Goal: Task Accomplishment & Management: Manage account settings

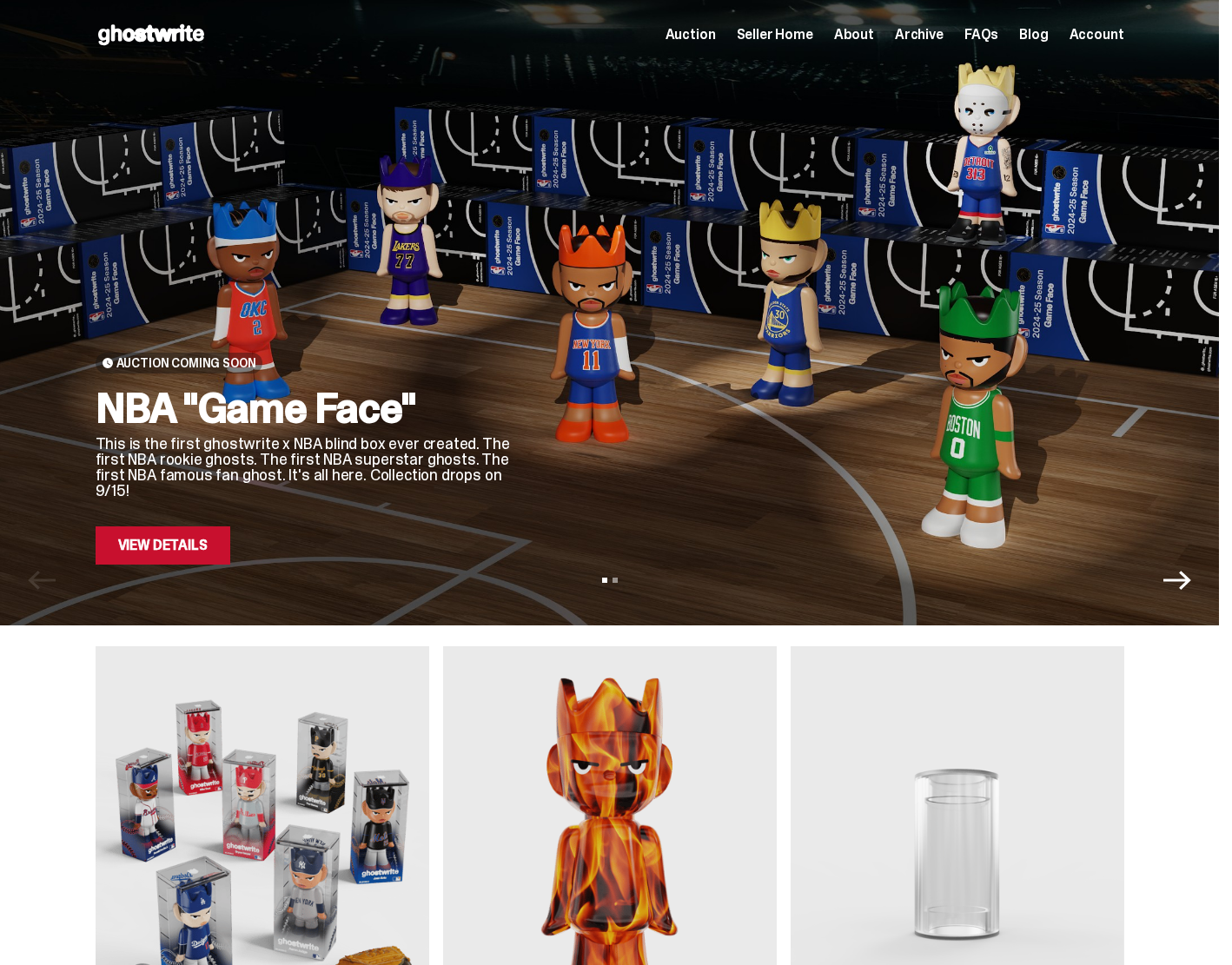
click at [785, 34] on span "Seller Home" at bounding box center [775, 35] width 77 height 14
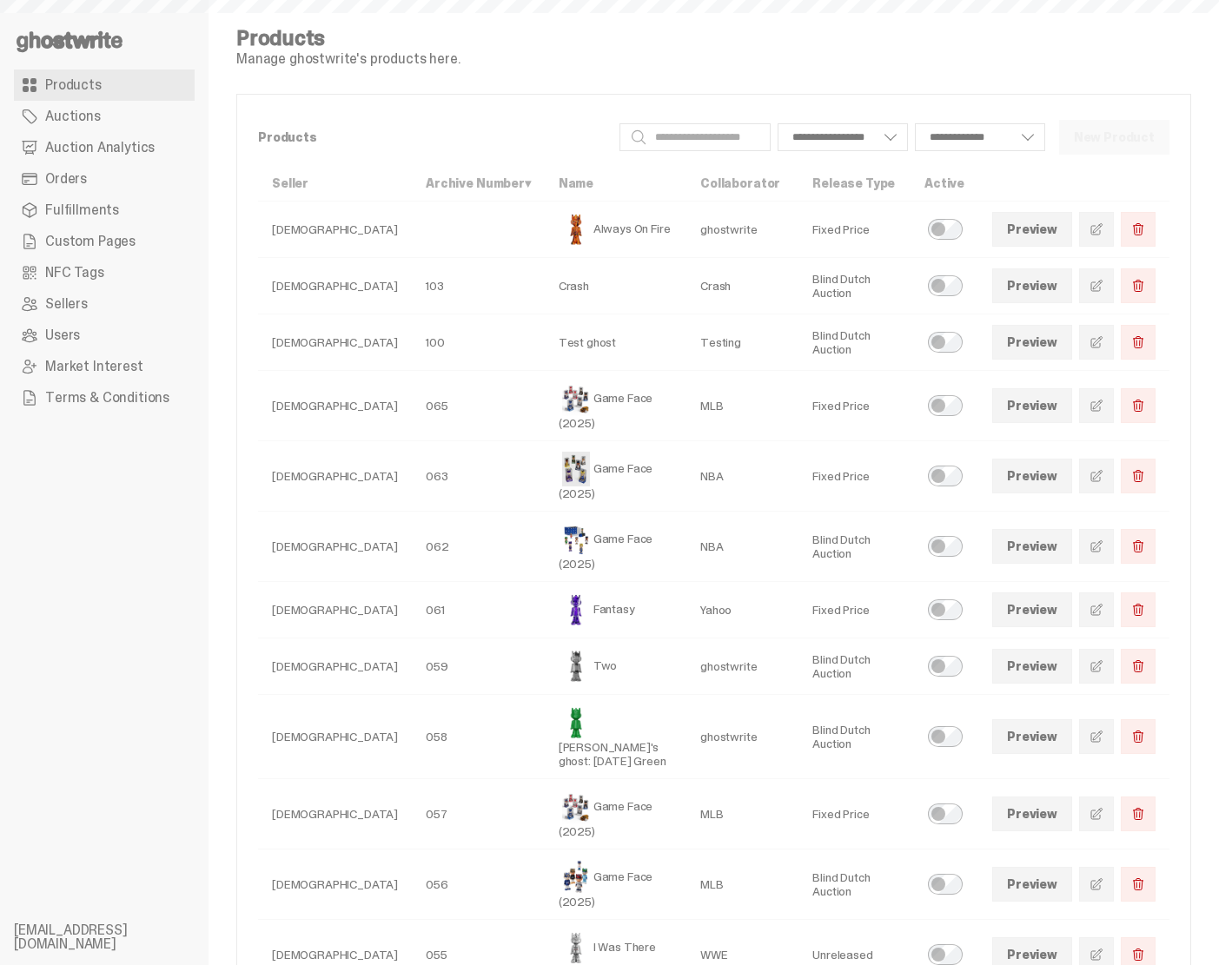
select select
click at [91, 237] on span "Custom Pages" at bounding box center [91, 241] width 91 height 14
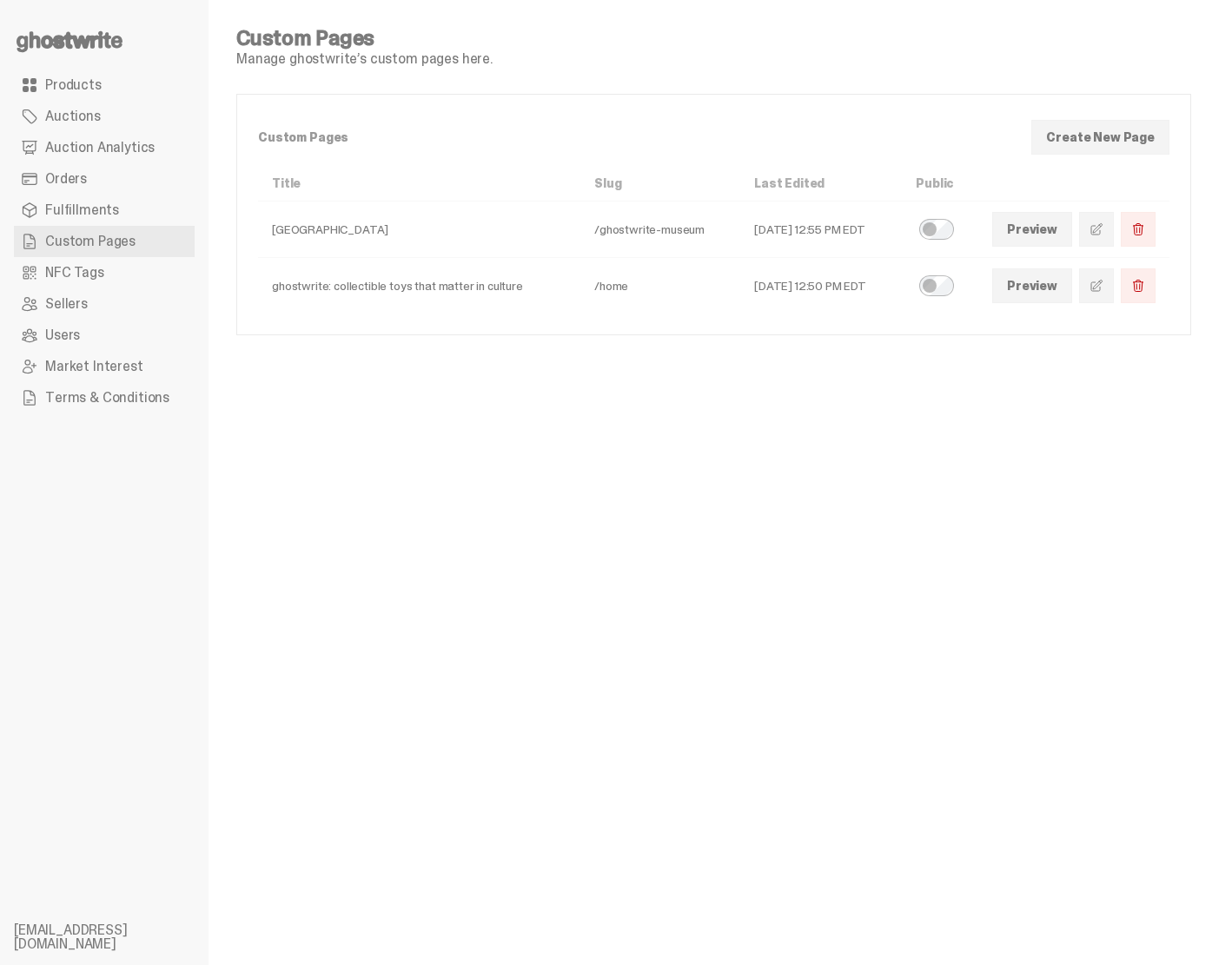
click at [1100, 287] on link at bounding box center [1097, 286] width 35 height 35
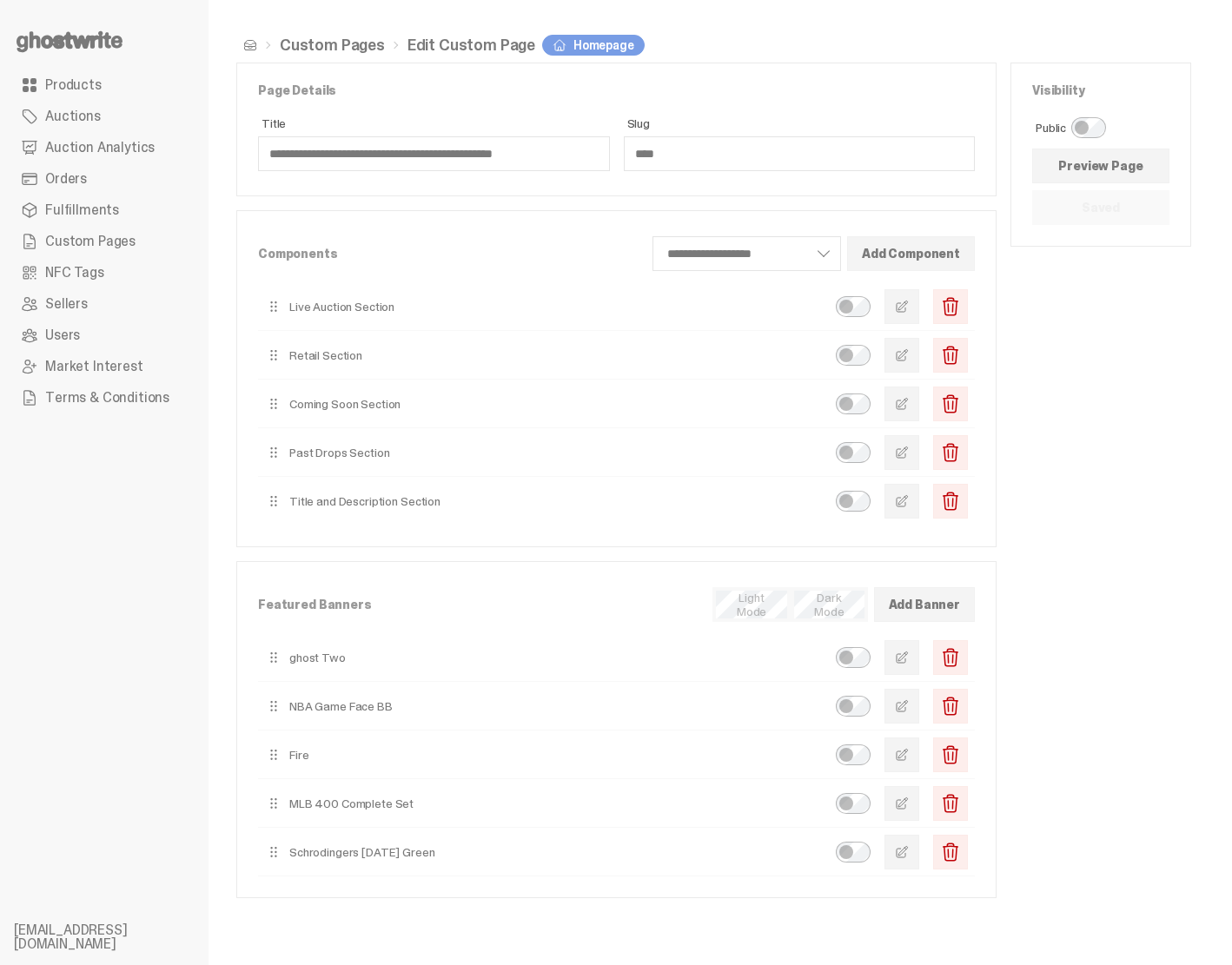
click at [909, 308] on span "button" at bounding box center [902, 307] width 14 height 14
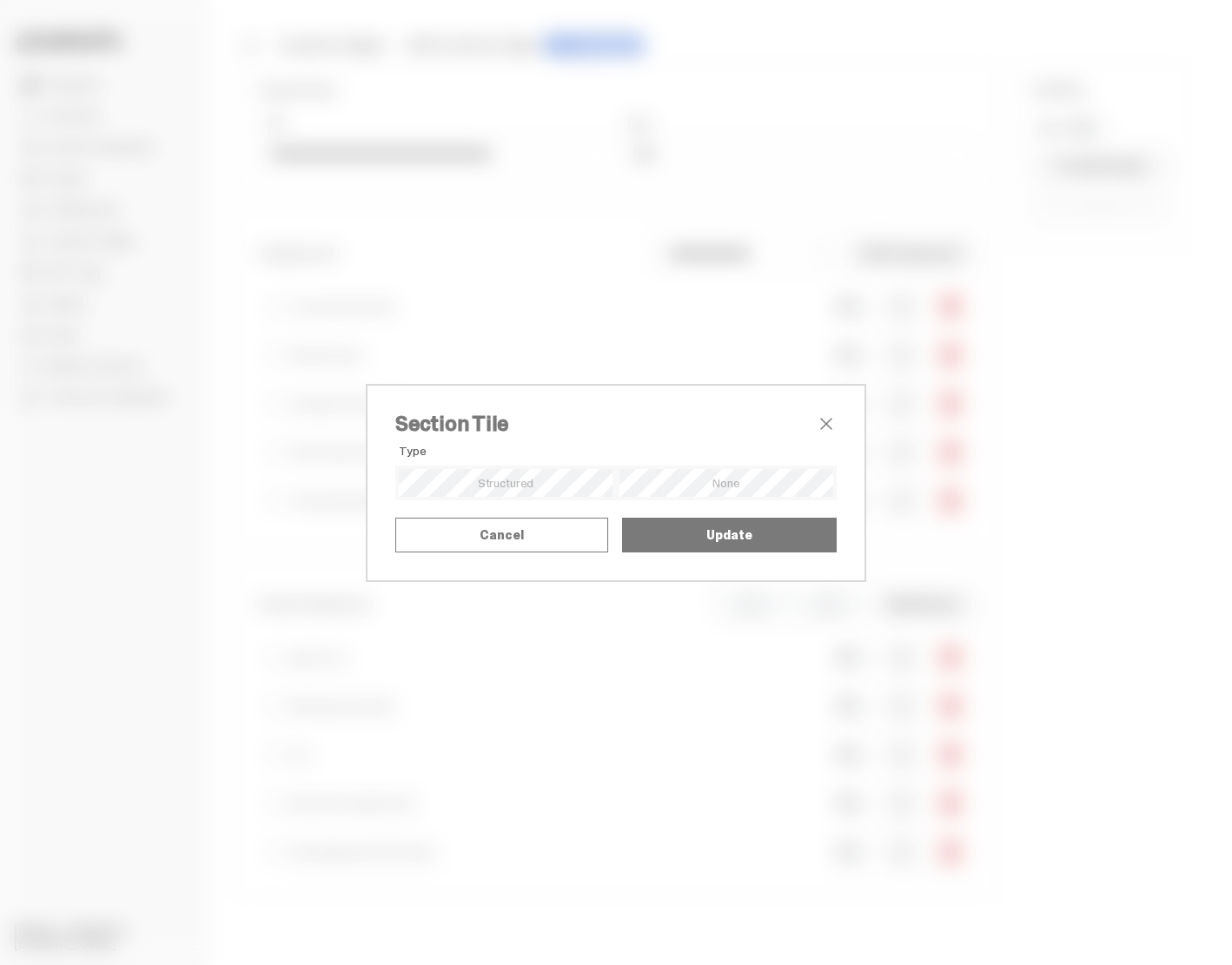
click at [0, 0] on textarea "**********" at bounding box center [0, 0] width 0 height 0
drag, startPoint x: 502, startPoint y: 432, endPoint x: 524, endPoint y: 501, distance: 72.4
click at [0, 0] on div "Alignment Mode Title Upload SVG as Title Title SVG Drop your image or browse 3/…" at bounding box center [0, 0] width 0 height 0
click at [831, 414] on span "close" at bounding box center [827, 424] width 21 height 21
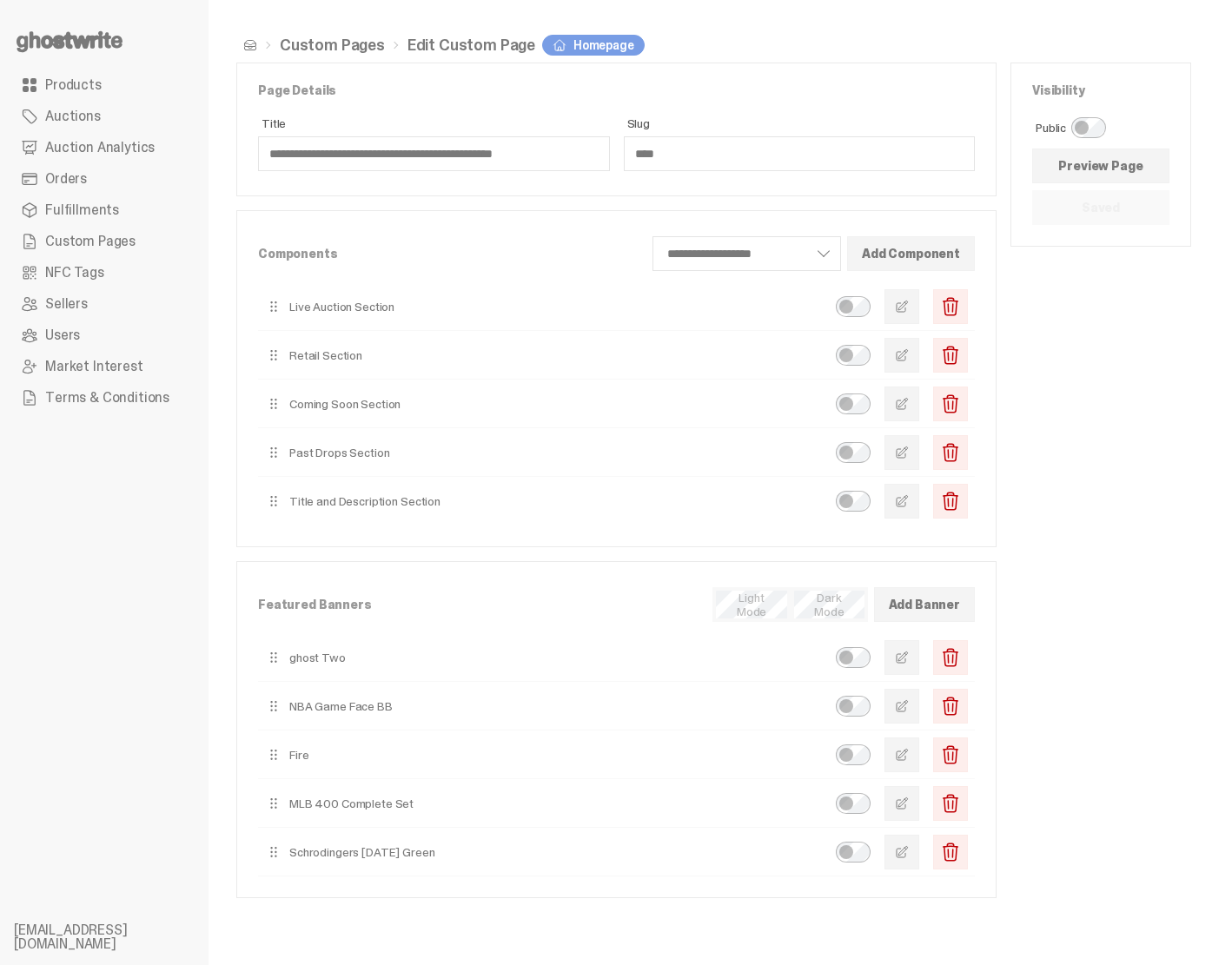
click at [912, 410] on button "button" at bounding box center [902, 404] width 35 height 35
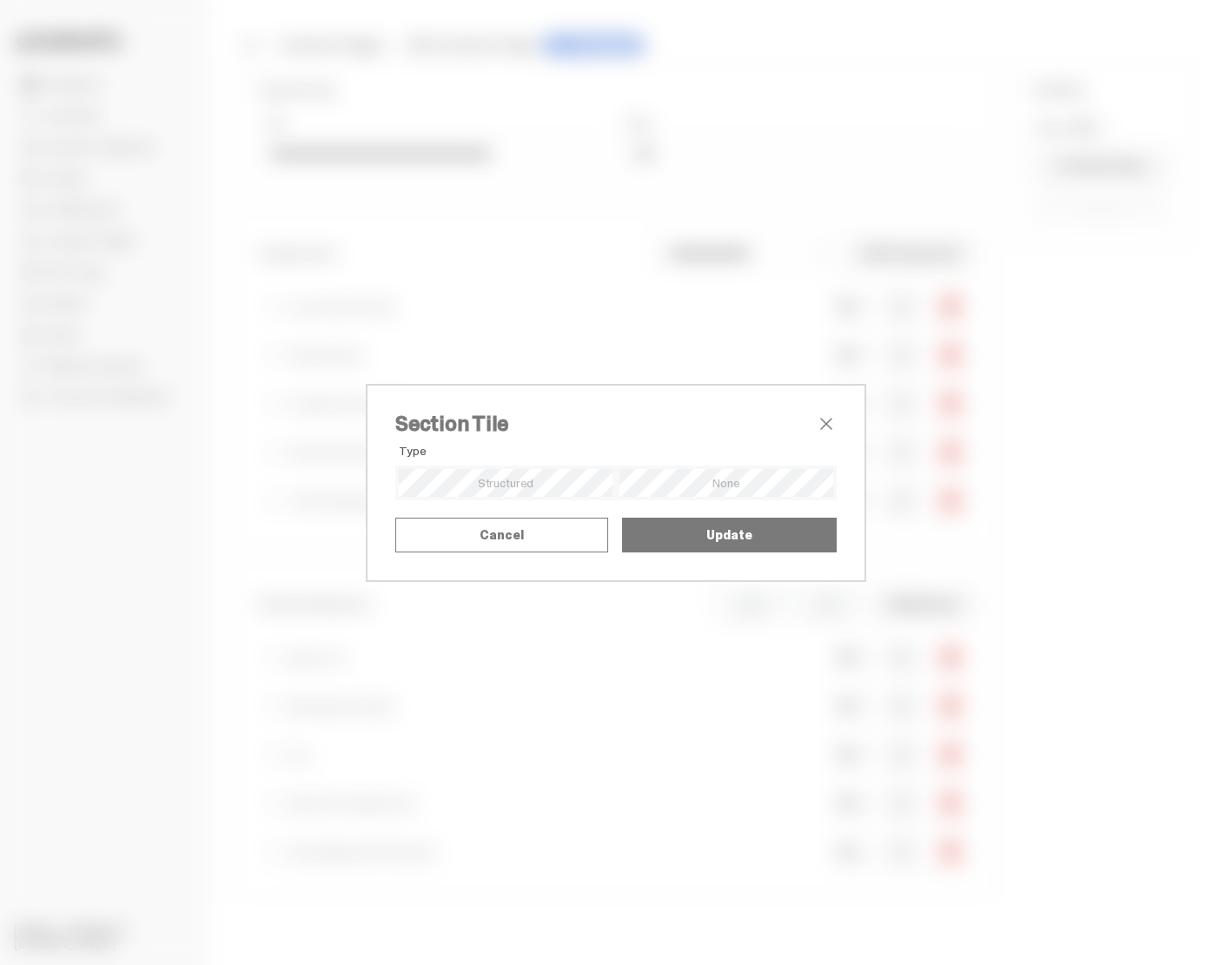
click at [819, 414] on span "close" at bounding box center [827, 424] width 21 height 21
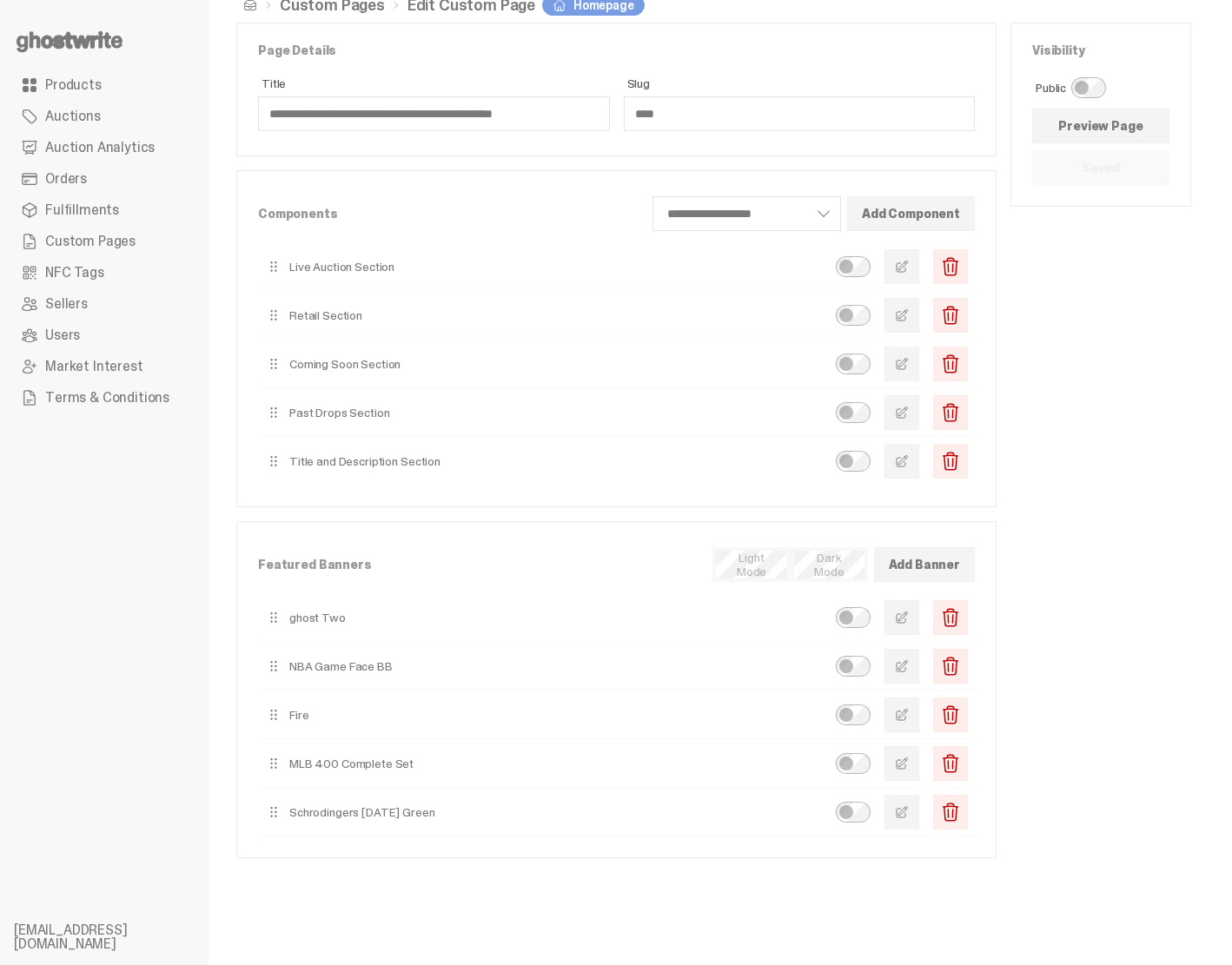
scroll to position [41, 0]
click at [909, 407] on span "button" at bounding box center [902, 412] width 14 height 14
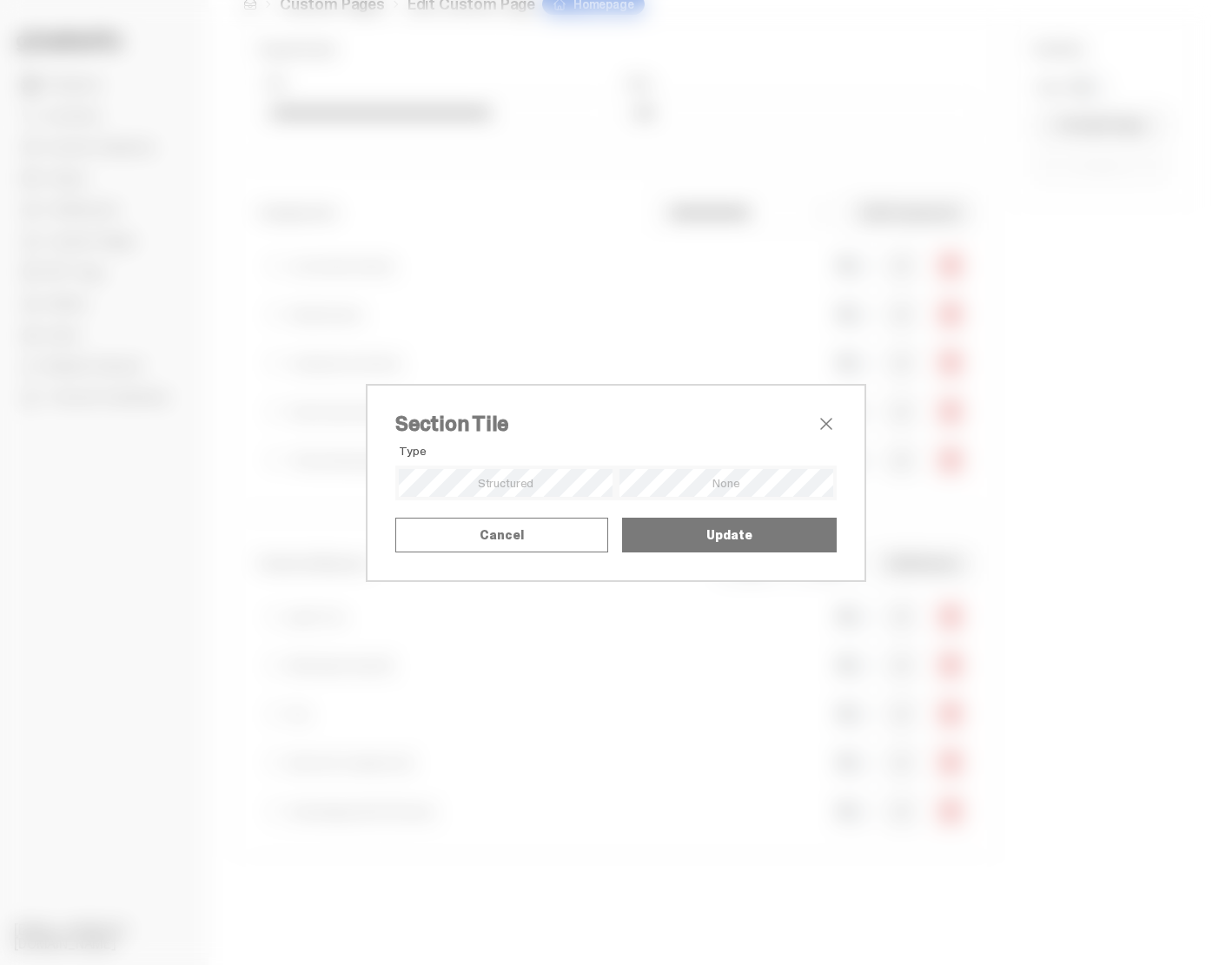
click at [994, 368] on div "Section Tile Type Alignment Mode Title Upload SVG as Title Title SVG" at bounding box center [616, 483] width 1232 height 965
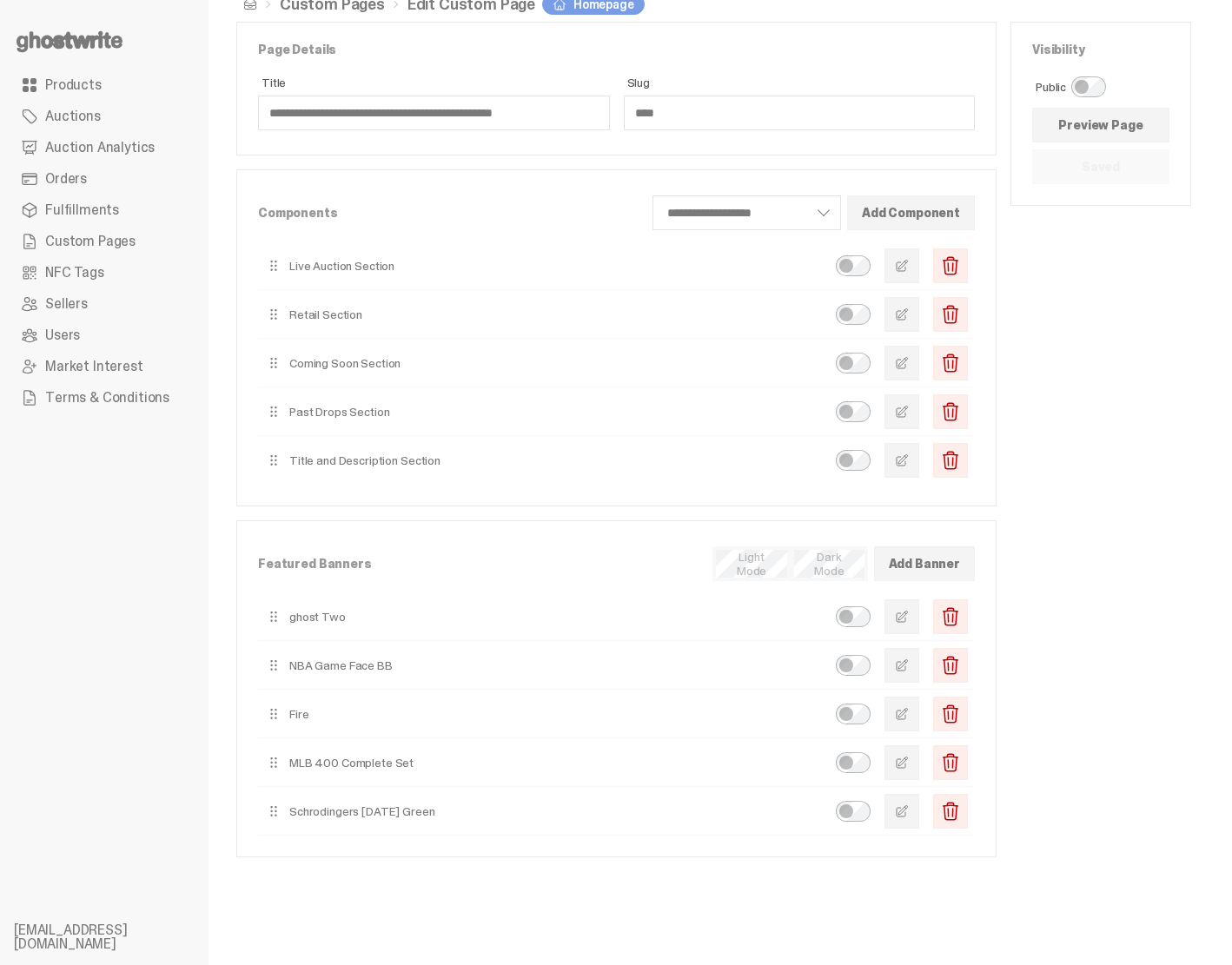
click at [909, 315] on span "button" at bounding box center [902, 314] width 14 height 14
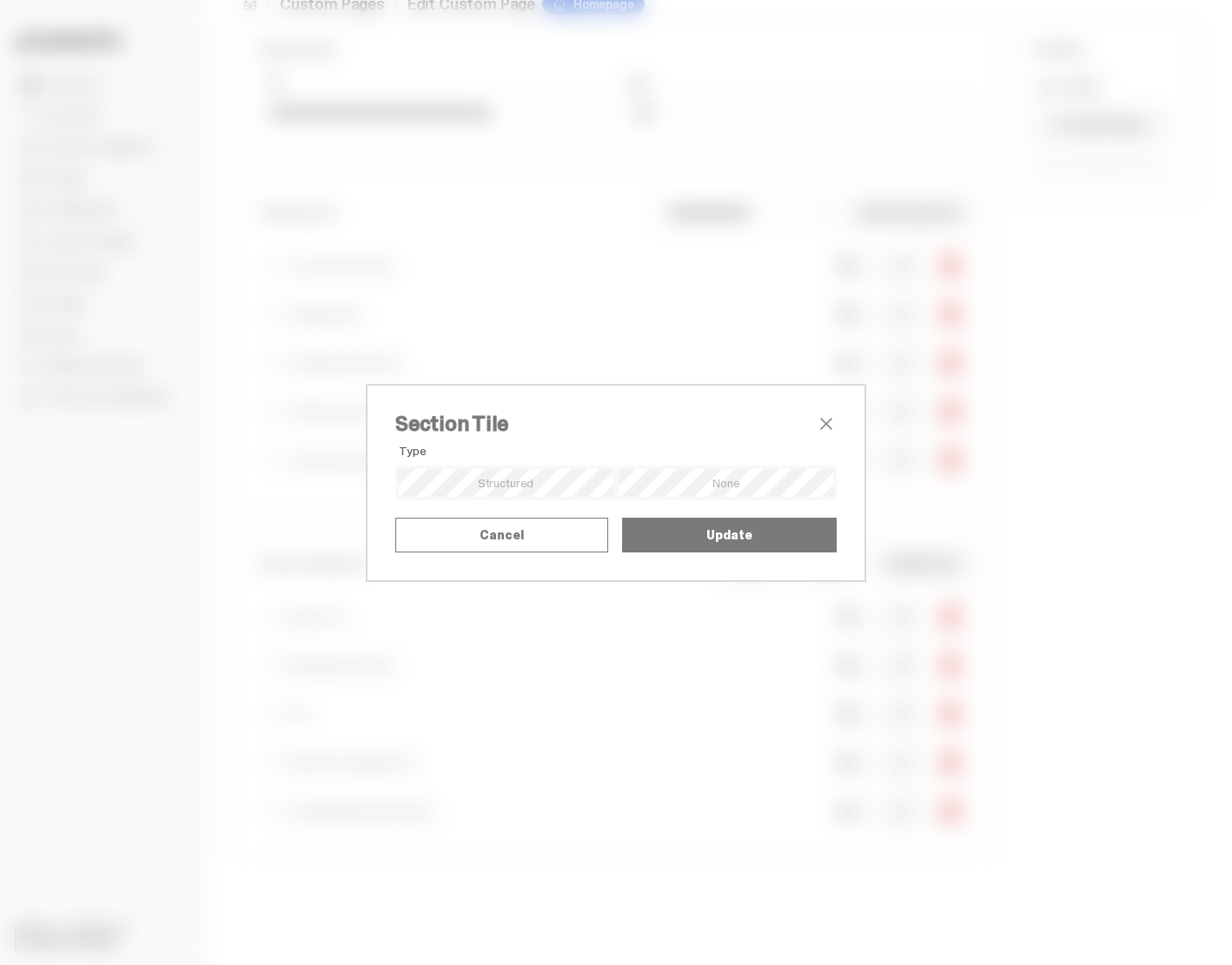
click at [1139, 375] on div "Section Tile Type Alignment Mode Title Upload SVG as Title Title SVG" at bounding box center [616, 483] width 1232 height 965
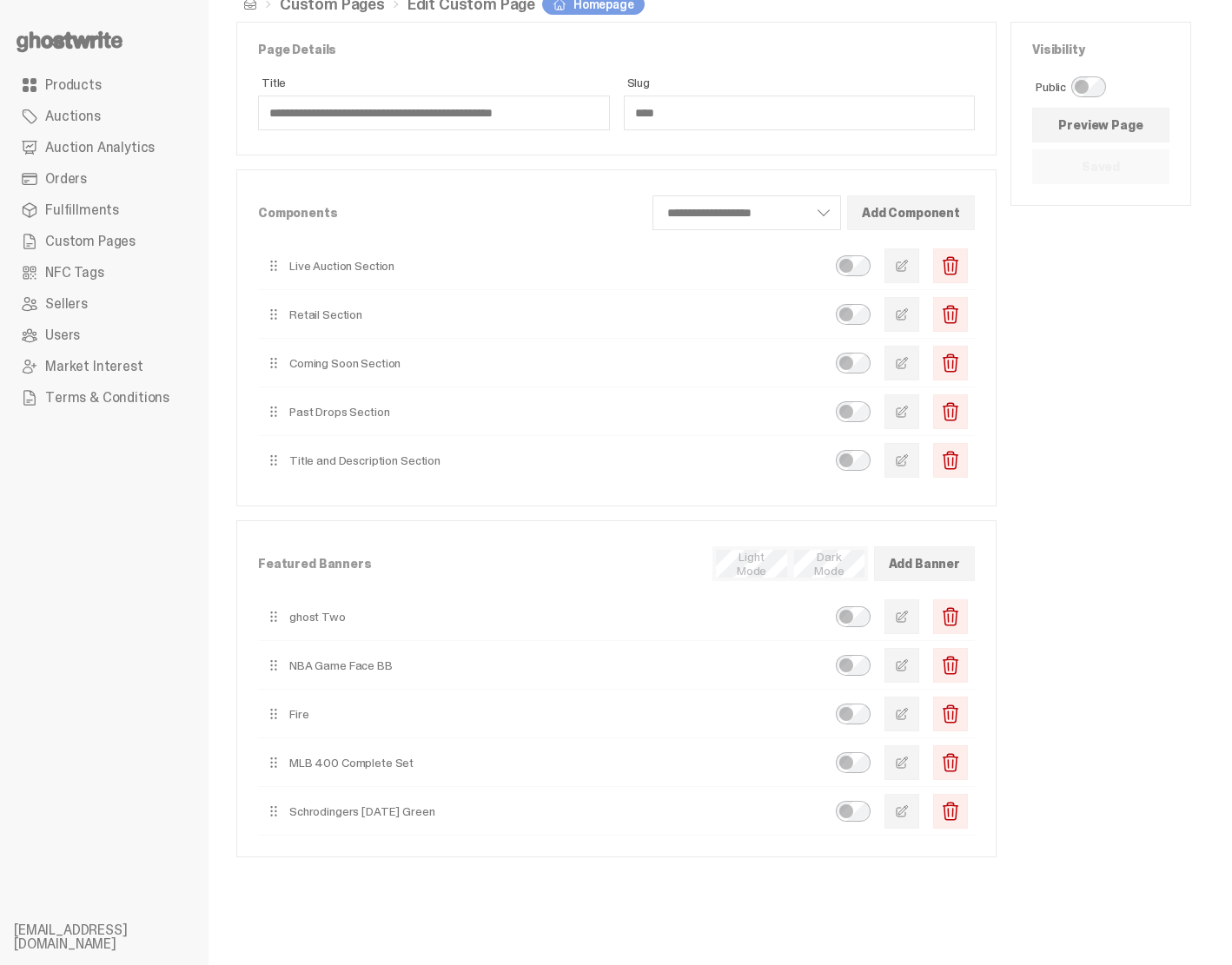
click at [909, 266] on span "button" at bounding box center [902, 266] width 14 height 14
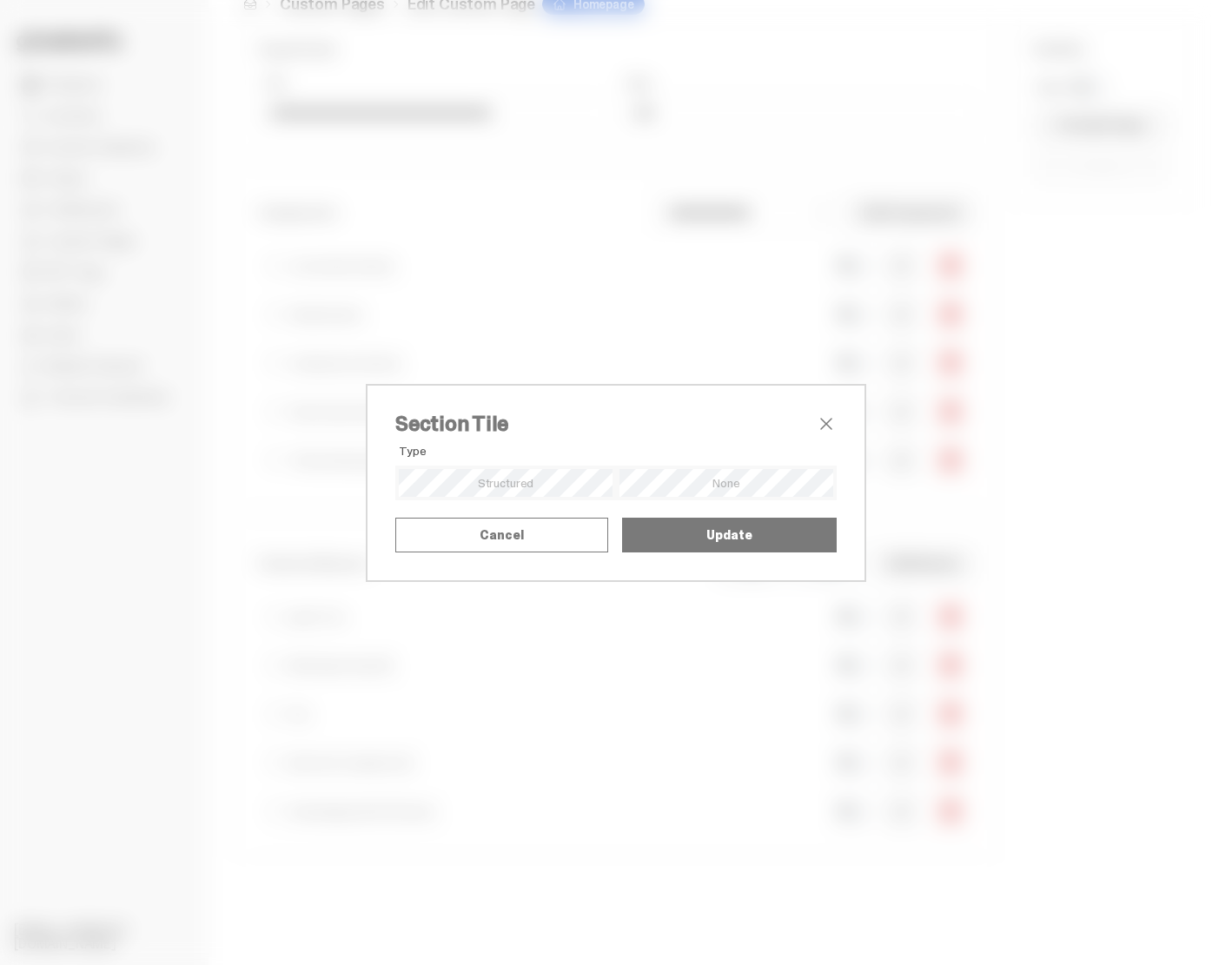
click at [1132, 433] on div "Section Tile Type Alignment Mode Title Upload SVG as Title Title SVG" at bounding box center [616, 483] width 1232 height 965
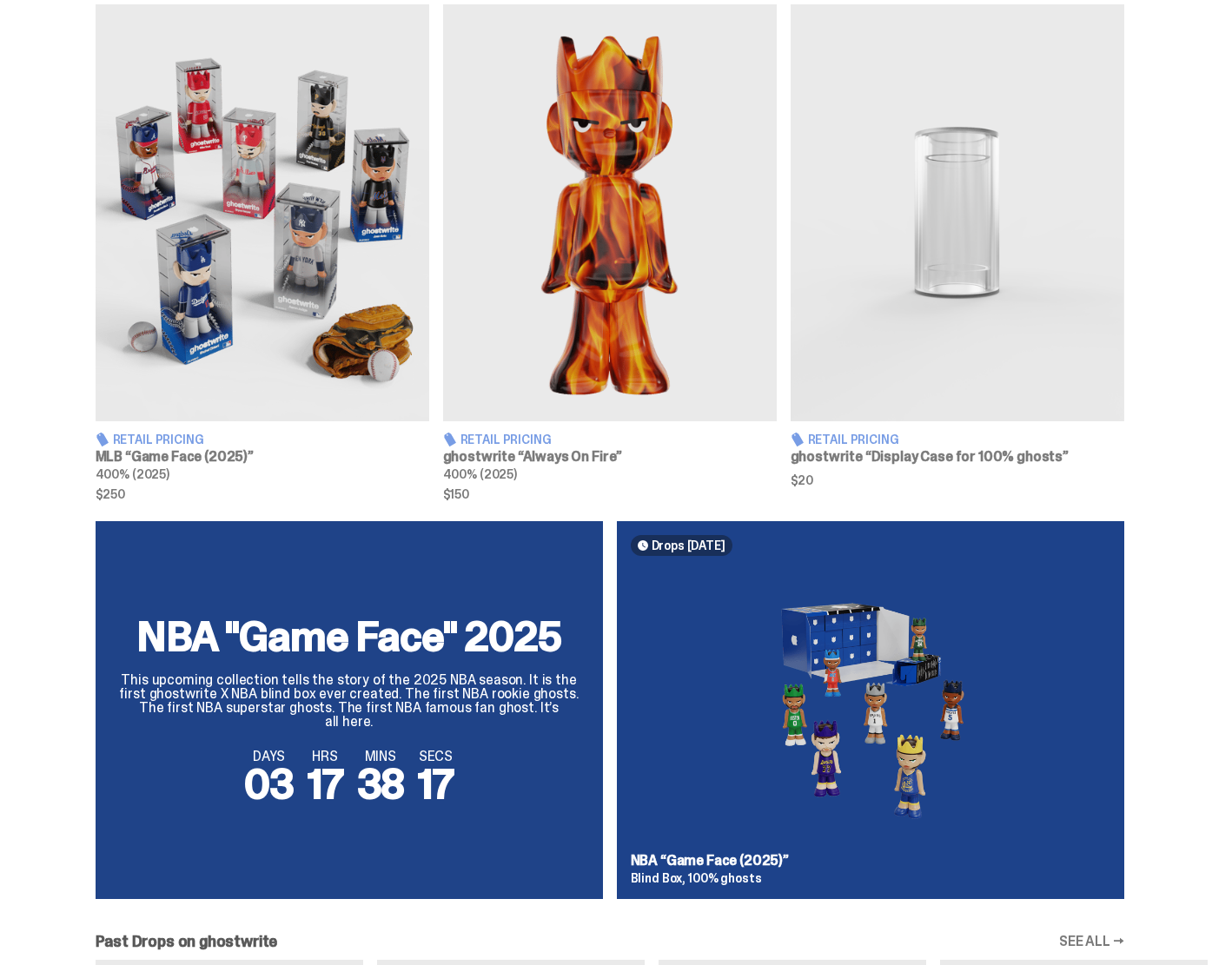
scroll to position [647, 0]
